Goal: Find contact information: Find contact information

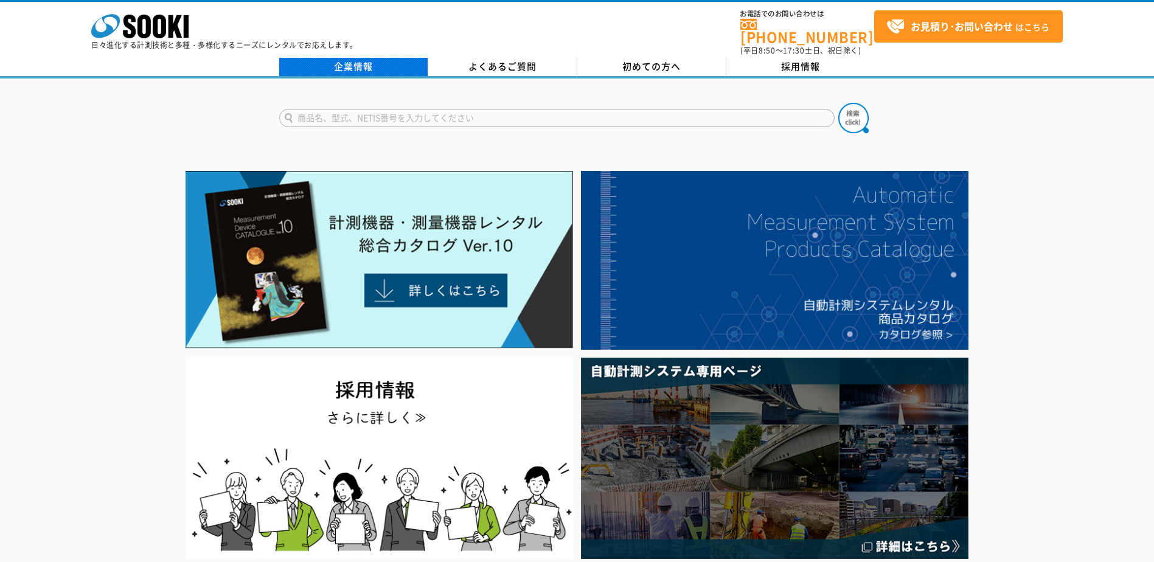
click at [342, 58] on link "企業情報" at bounding box center [353, 67] width 149 height 18
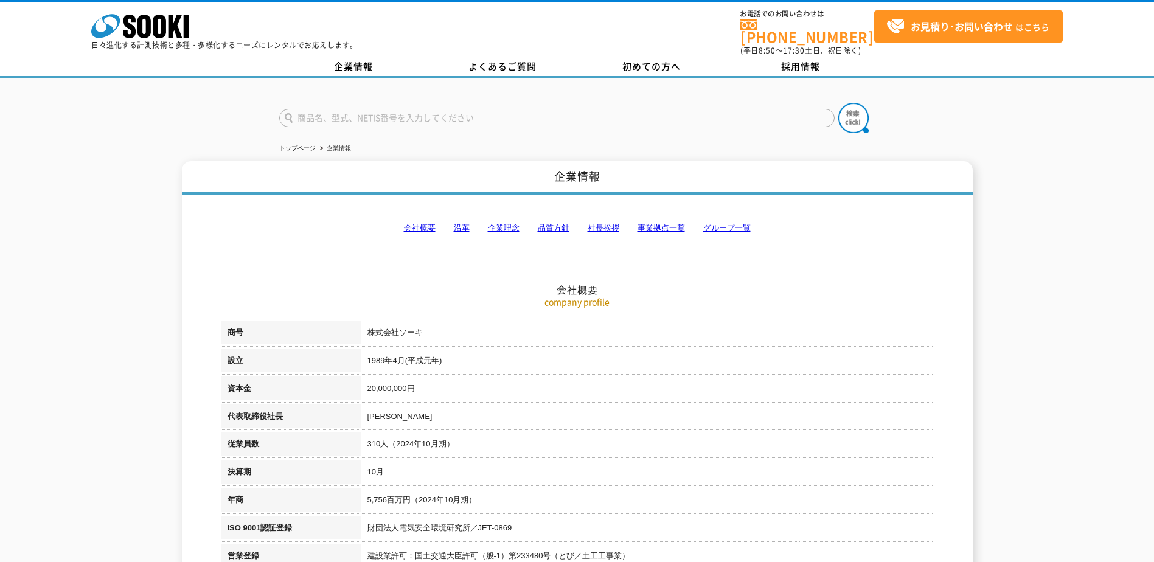
click at [655, 223] on link "事業拠点一覧" at bounding box center [661, 227] width 47 height 9
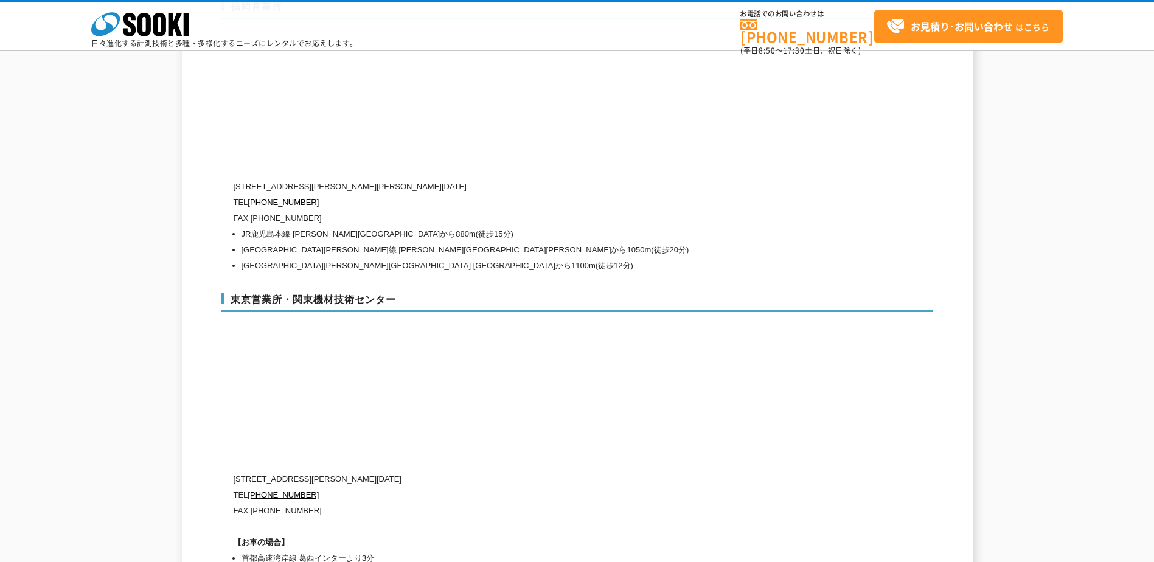
scroll to position [5141, 0]
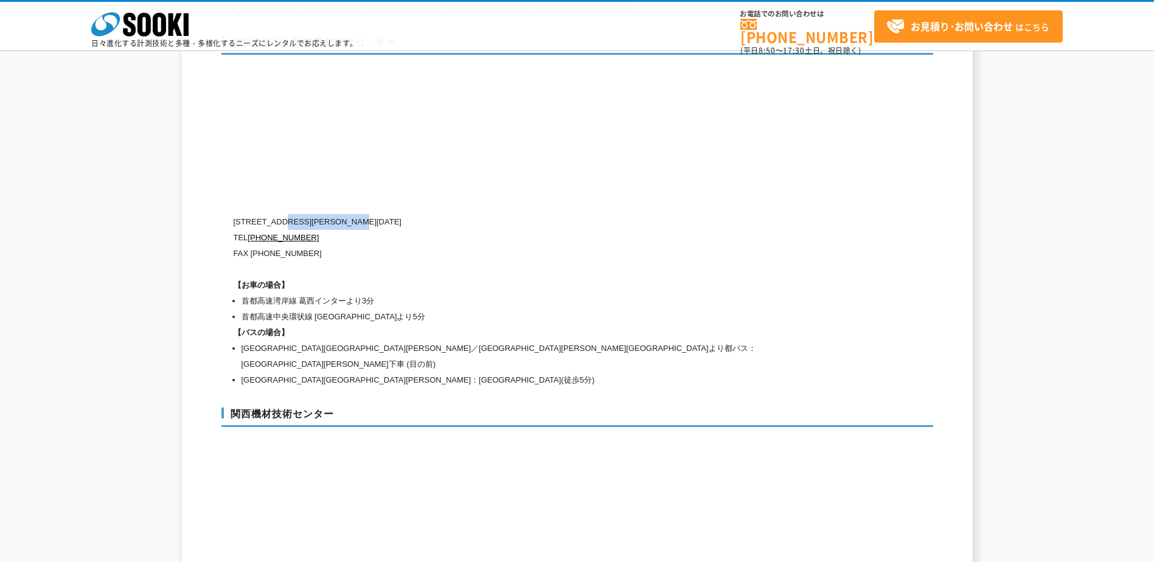
drag, startPoint x: 287, startPoint y: 196, endPoint x: 411, endPoint y: 193, distance: 124.1
click at [411, 214] on p "[STREET_ADDRESS][PERSON_NAME][DATE]" at bounding box center [526, 222] width 584 height 16
drag, startPoint x: 411, startPoint y: 193, endPoint x: 364, endPoint y: 195, distance: 46.3
copy p "東京都江戸川区臨海町2-3-18"
click at [578, 214] on p "〒134-0086 東京都江戸川区臨海町2-3-18" at bounding box center [526, 222] width 584 height 16
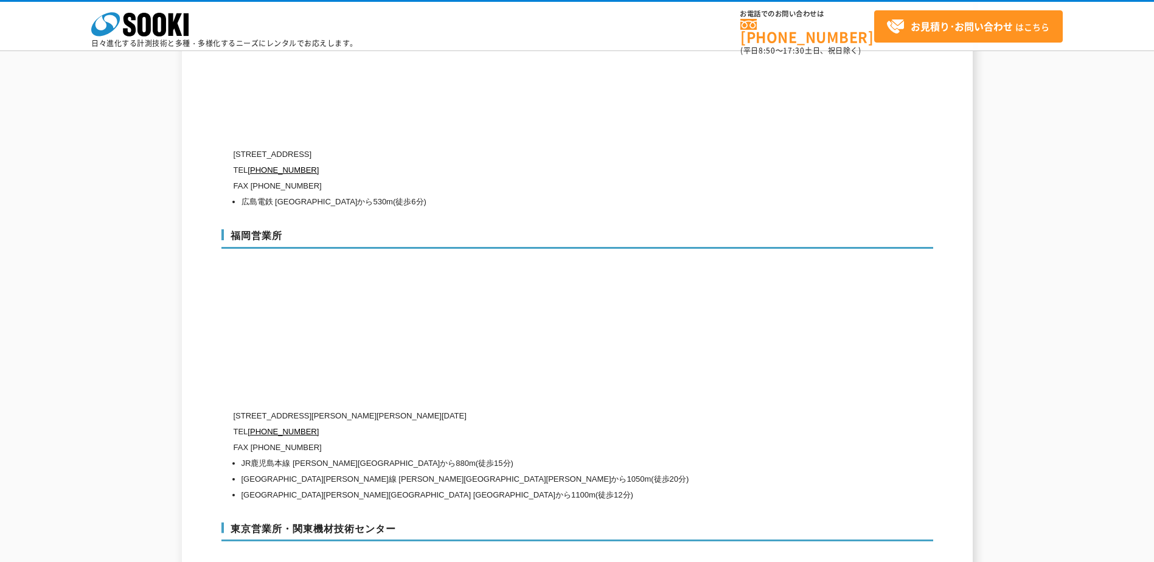
scroll to position [4351, 0]
